Goal: Transaction & Acquisition: Download file/media

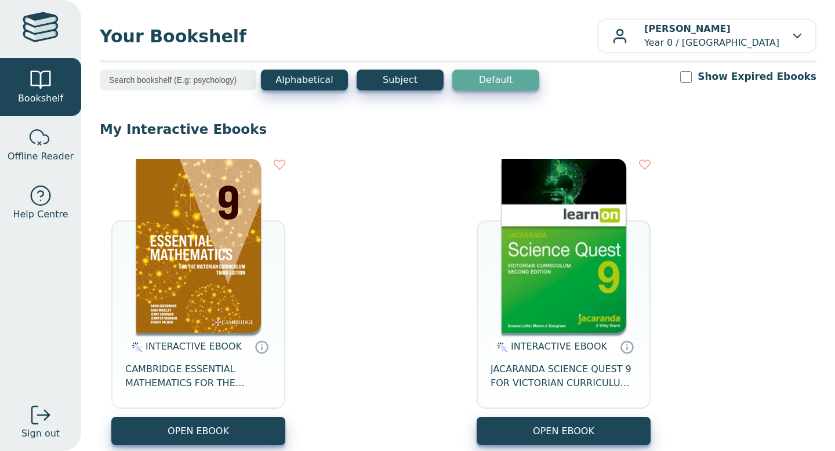
click at [244, 301] on img at bounding box center [198, 246] width 125 height 174
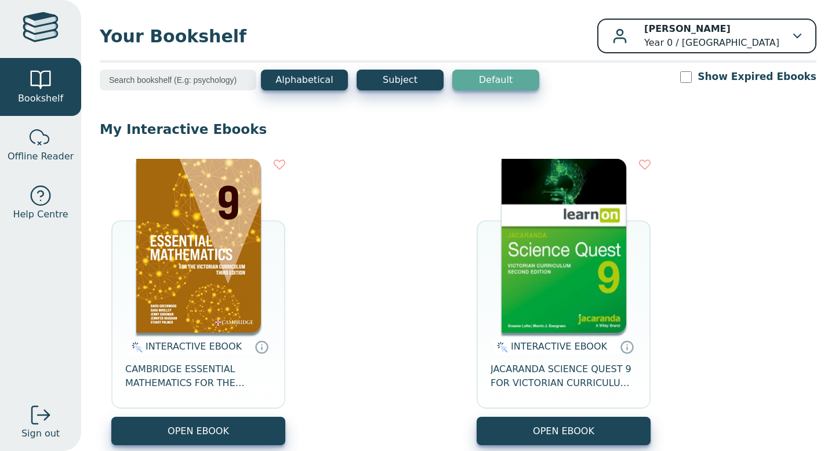
click at [709, 38] on p "[PERSON_NAME] Year 0 / [GEOGRAPHIC_DATA]" at bounding box center [711, 36] width 135 height 28
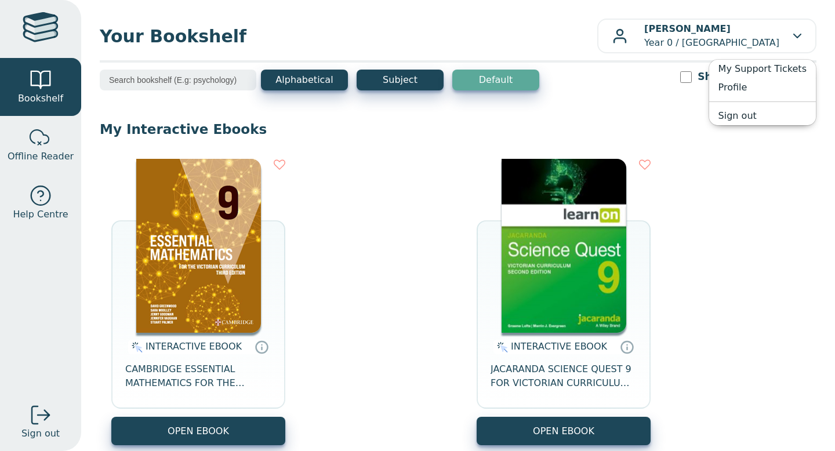
click at [207, 197] on img at bounding box center [198, 246] width 125 height 174
click at [246, 245] on img at bounding box center [198, 246] width 125 height 174
